Goal: Check status

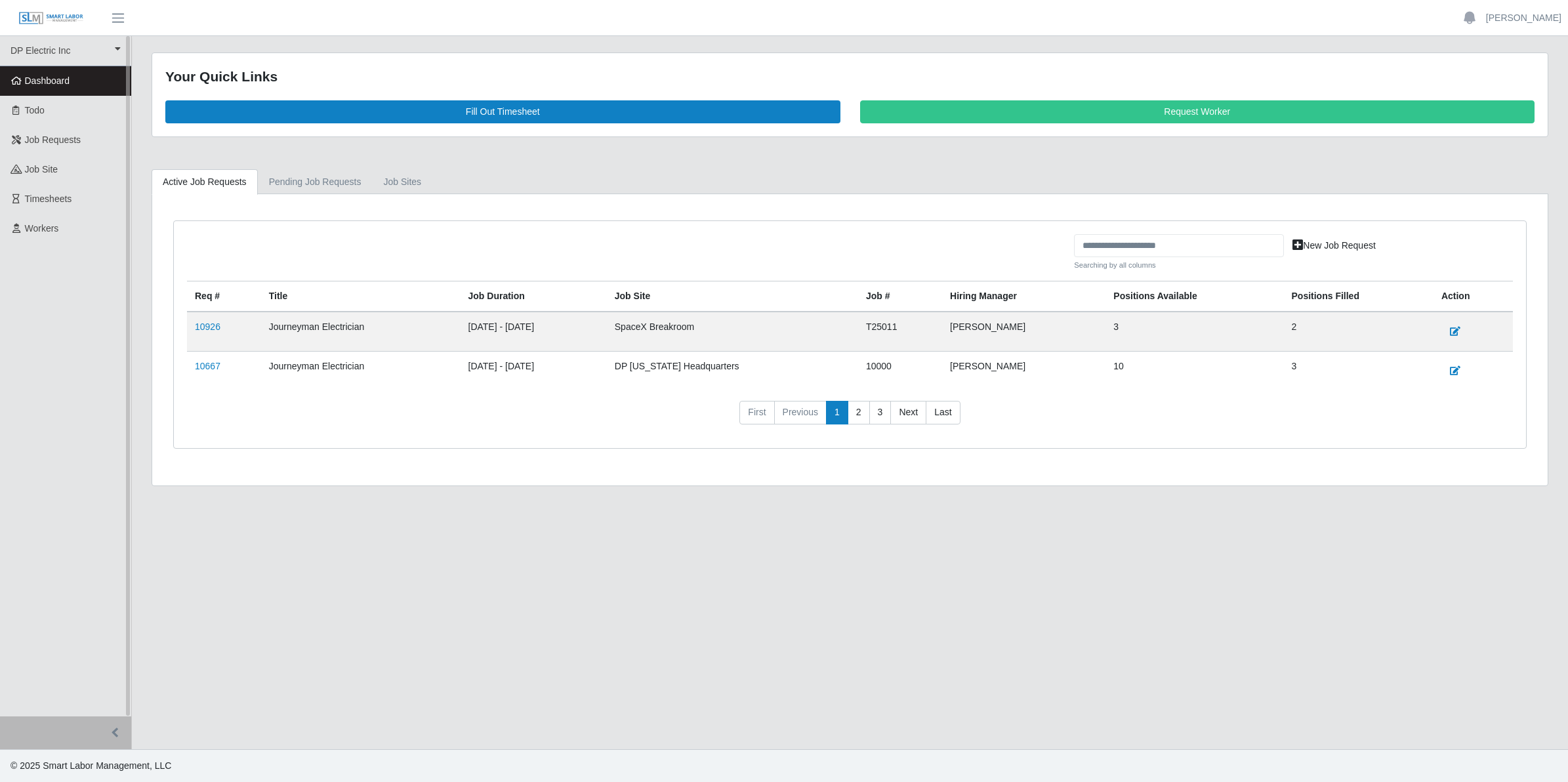
click at [50, 84] on span "Dashboard" at bounding box center [47, 81] width 45 height 10
click at [205, 325] on link "10926" at bounding box center [207, 326] width 26 height 10
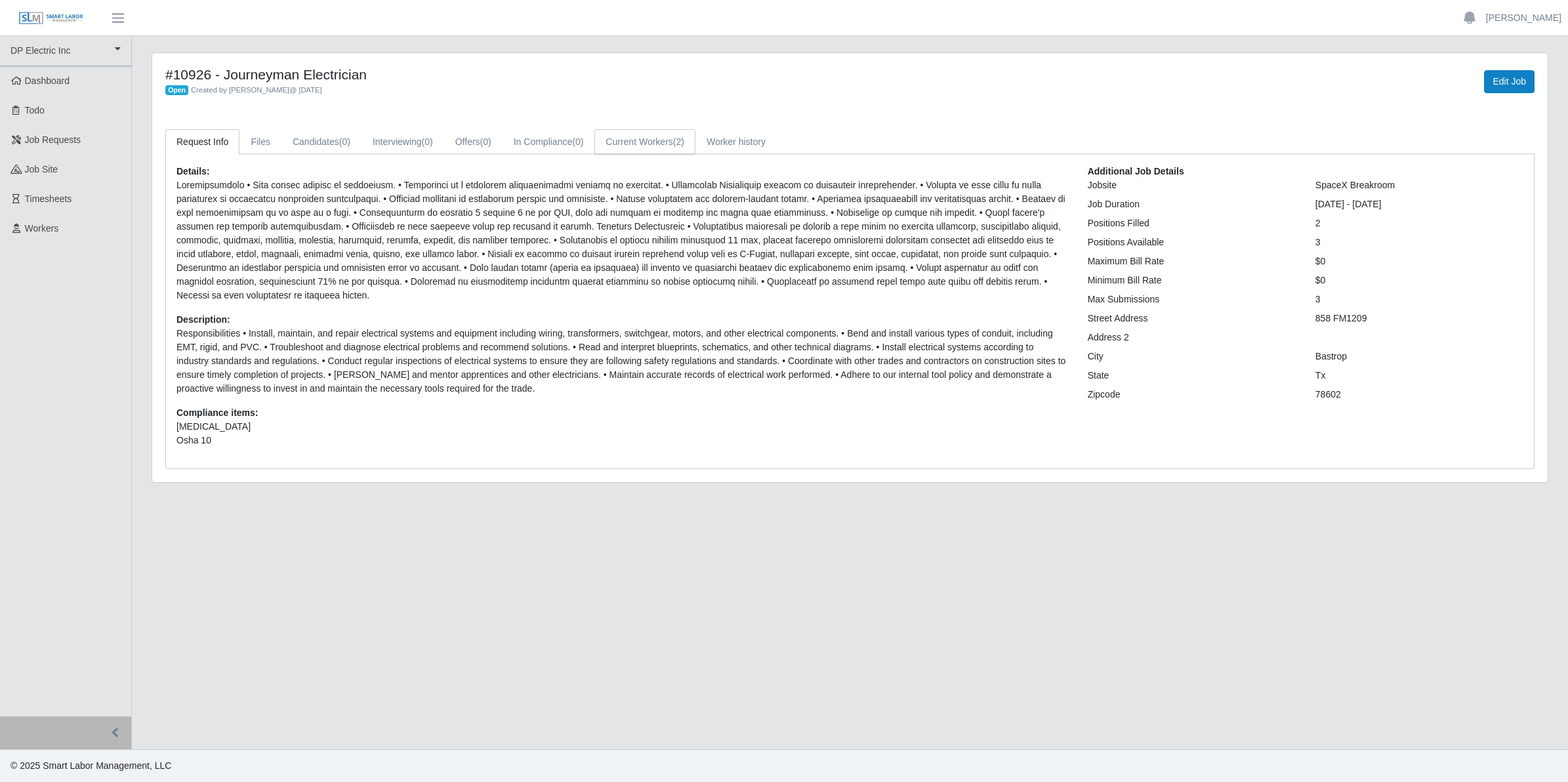
click at [648, 143] on link "Current Workers (2)" at bounding box center [644, 142] width 101 height 26
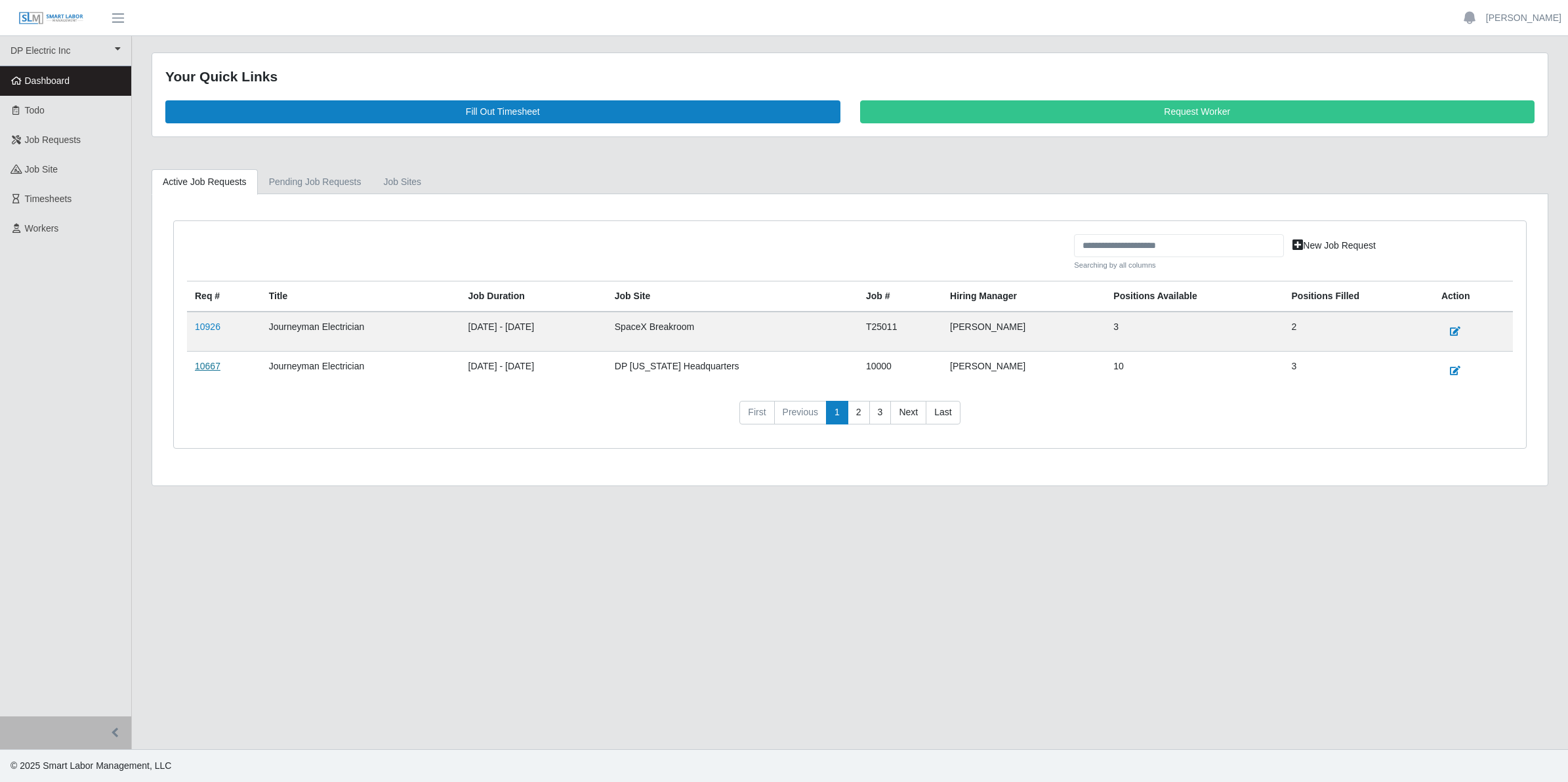
click at [205, 365] on link "10667" at bounding box center [207, 365] width 26 height 10
